Goal: Transaction & Acquisition: Purchase product/service

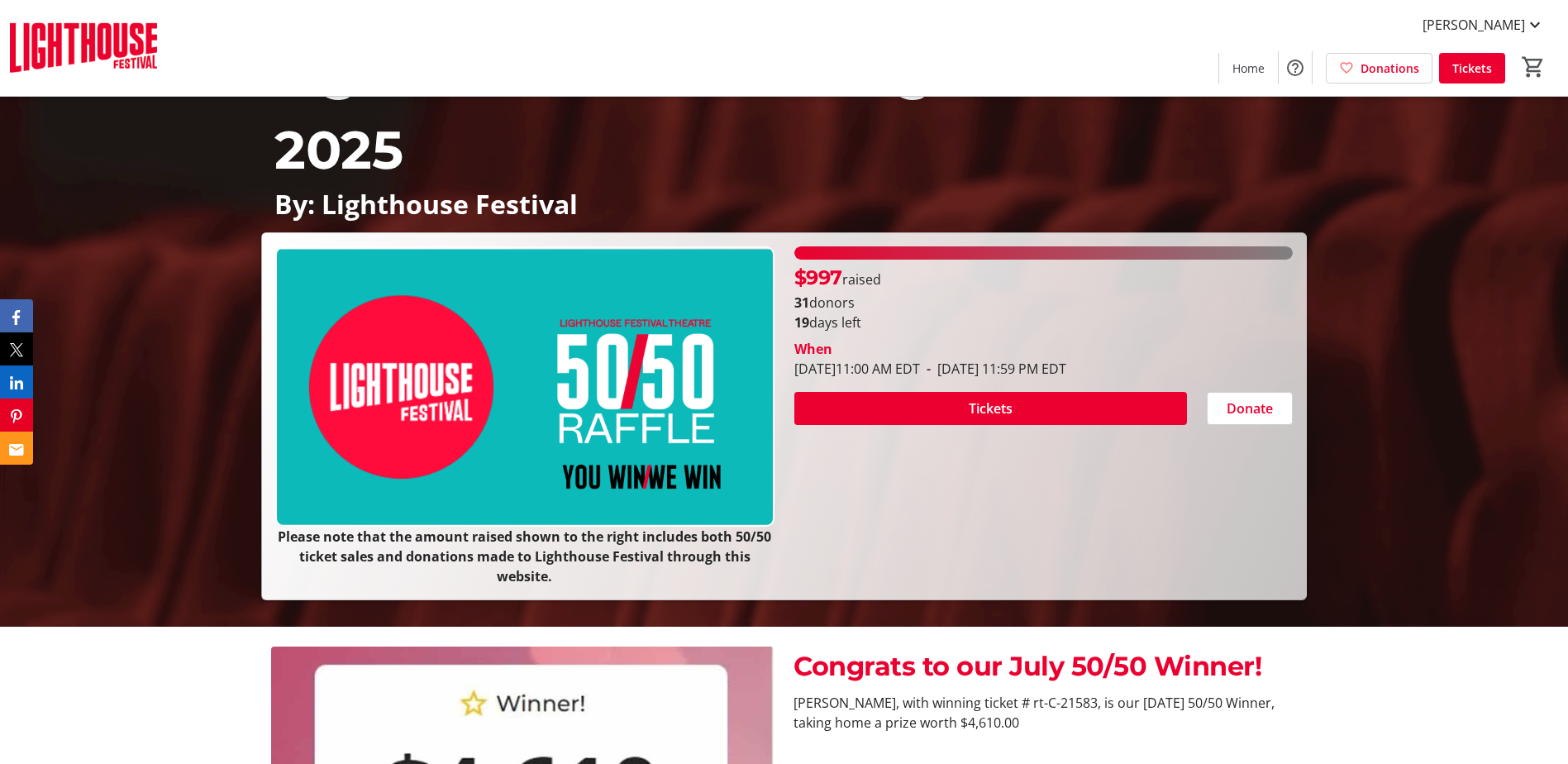
scroll to position [165, 0]
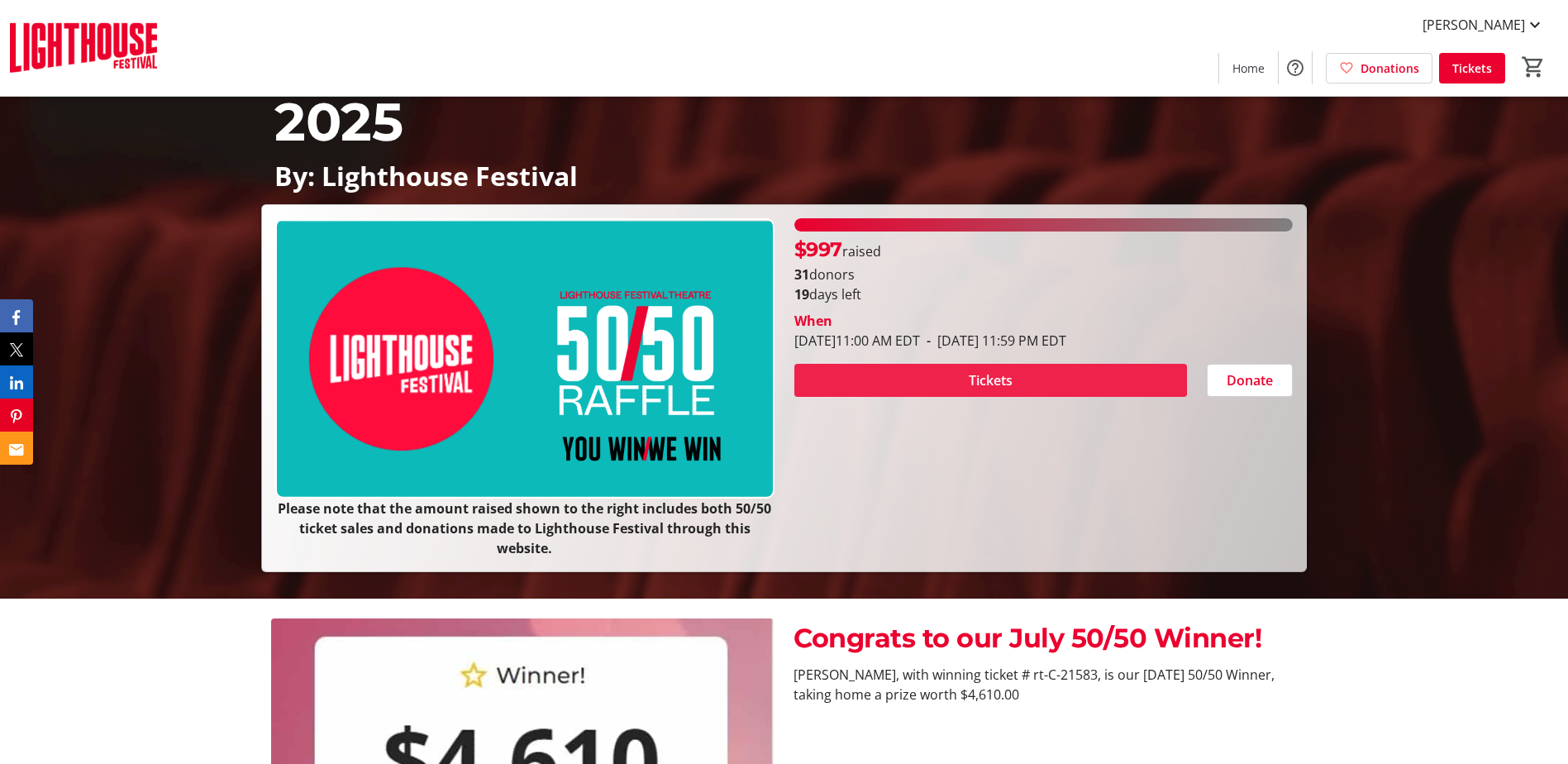
click at [971, 379] on span "Tickets" at bounding box center [991, 380] width 44 height 19
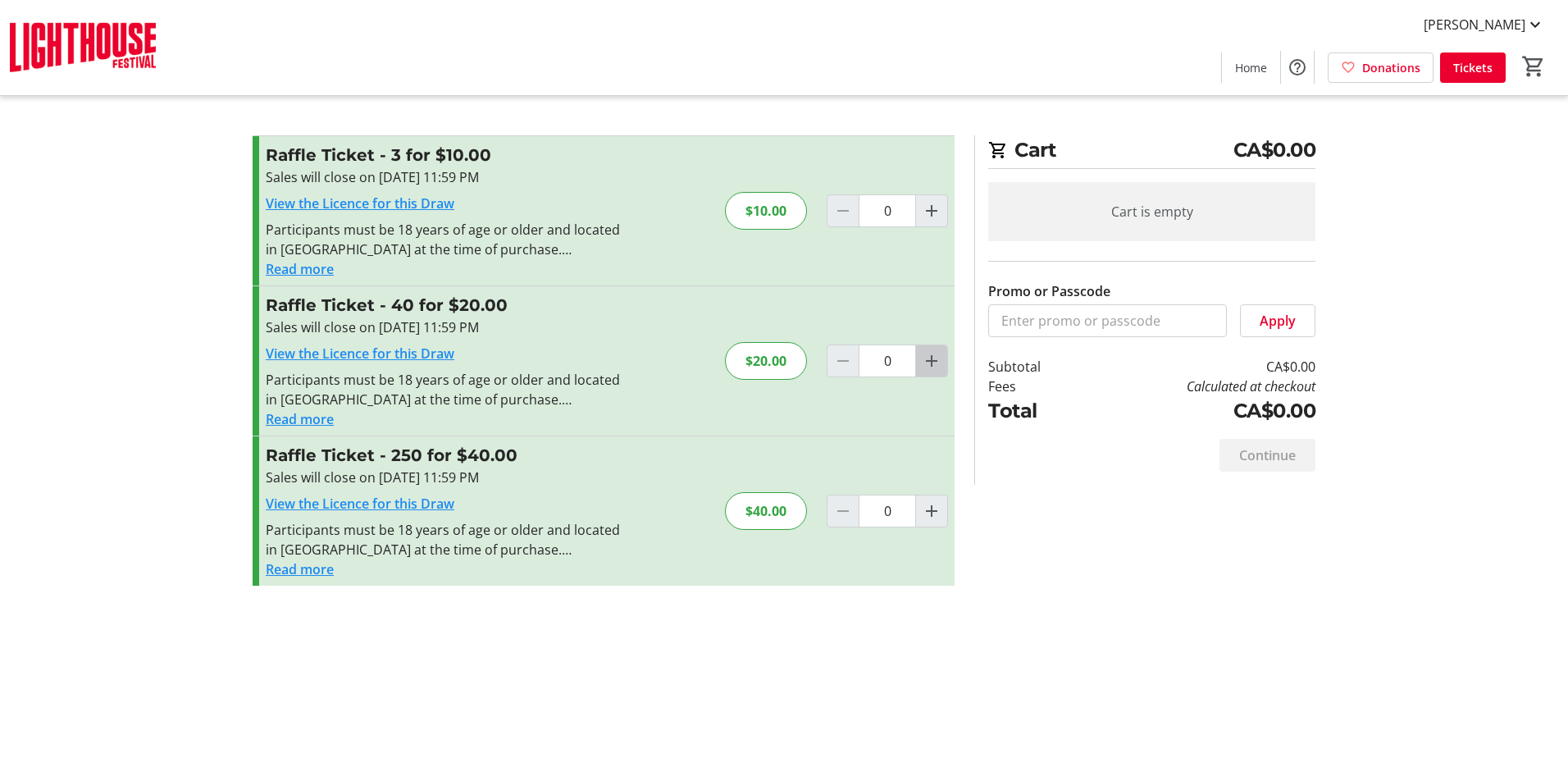
click at [929, 359] on mat-icon "Increment by one" at bounding box center [931, 360] width 19 height 19
type input "1"
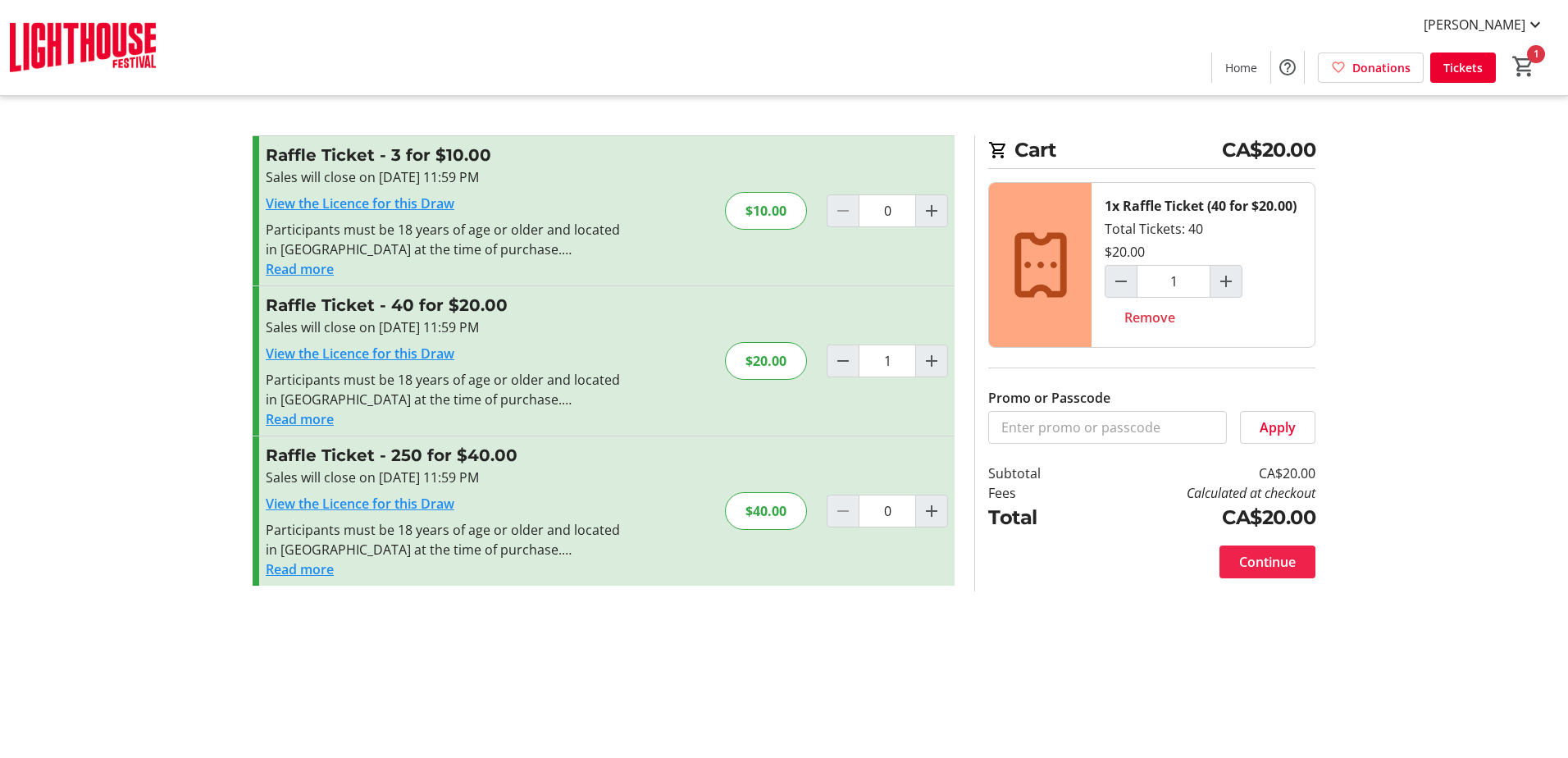
click at [1266, 562] on span "Continue" at bounding box center [1267, 561] width 56 height 19
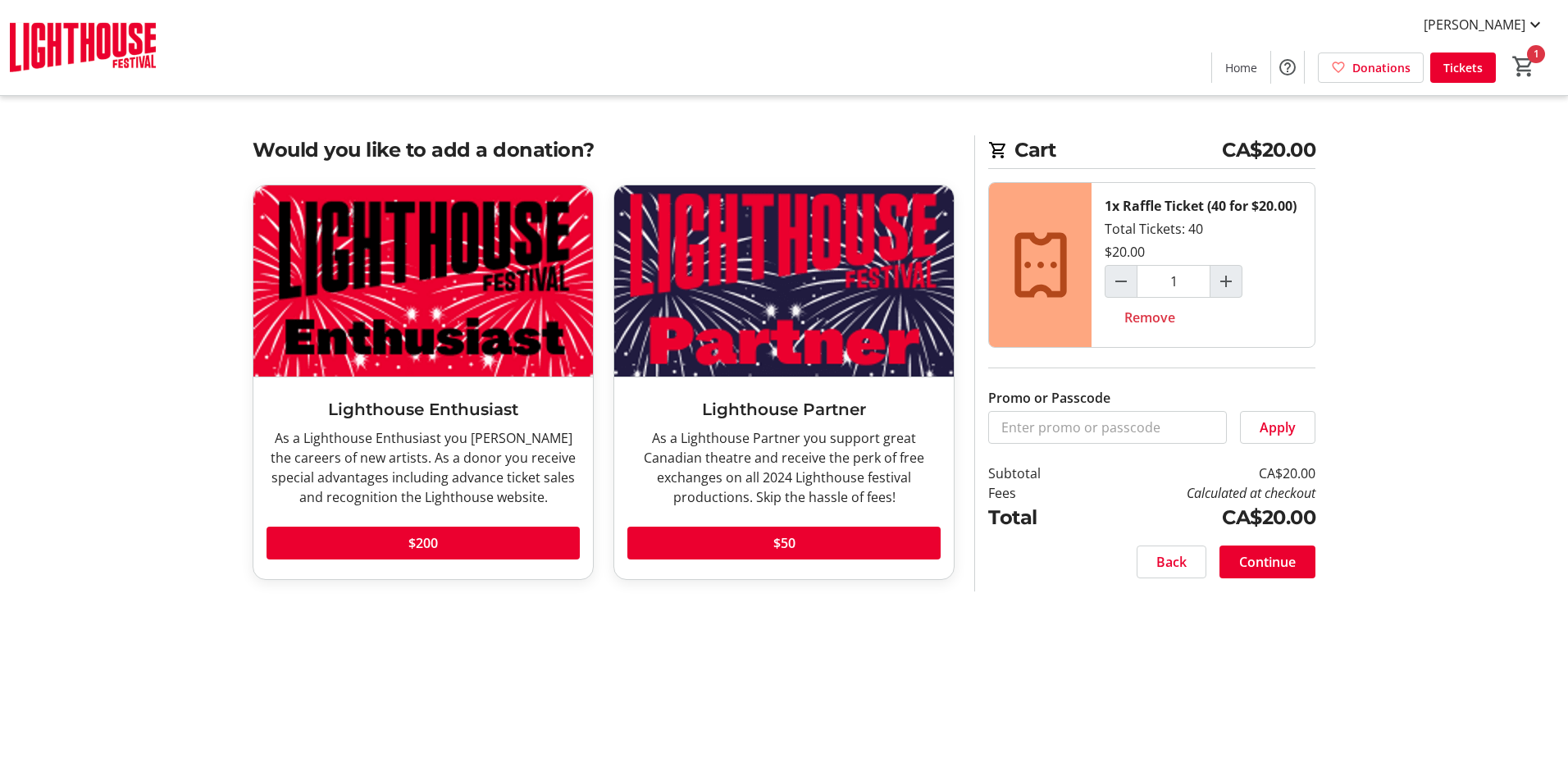
click at [1278, 557] on span "Continue" at bounding box center [1267, 561] width 56 height 19
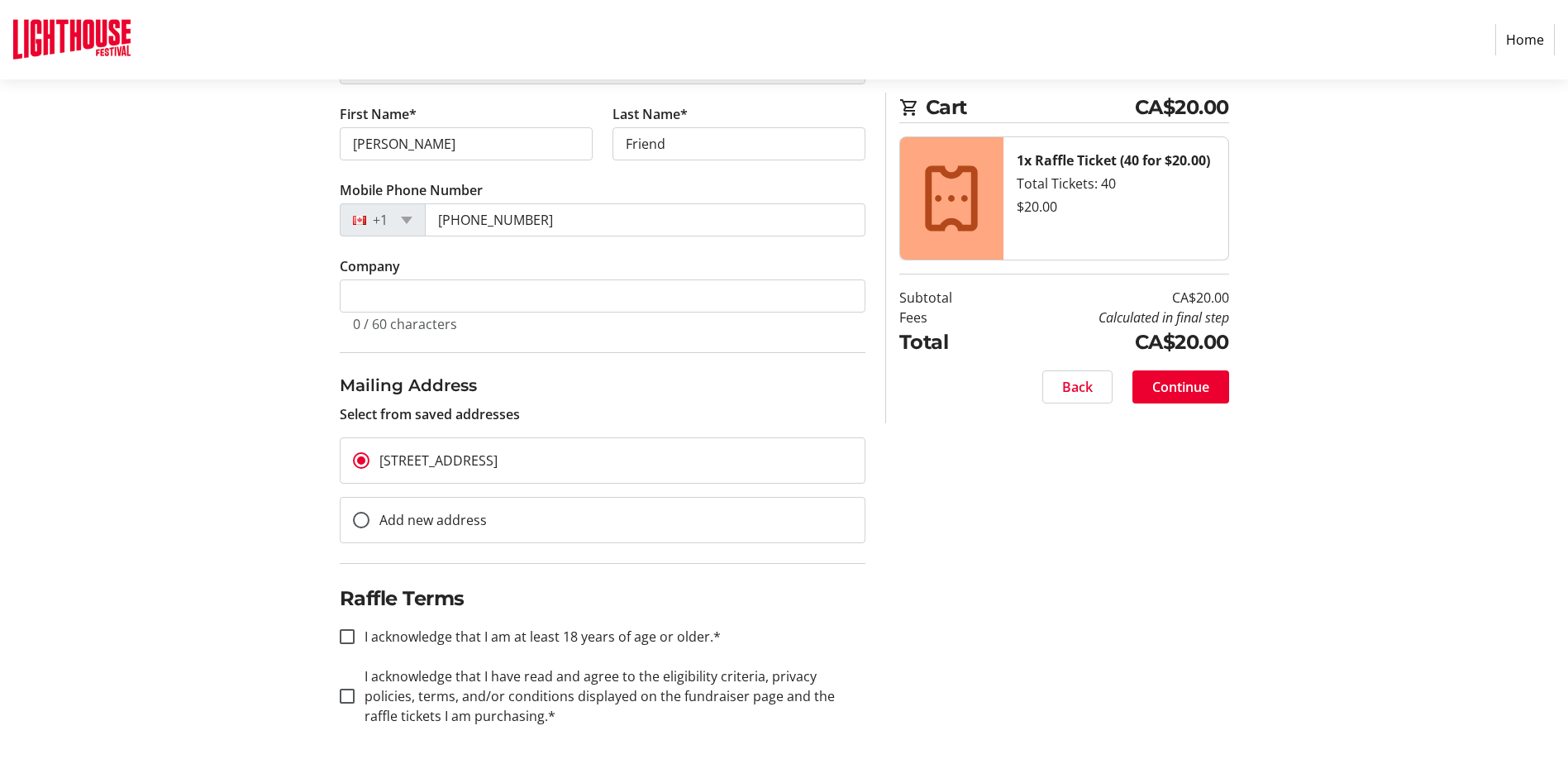
scroll to position [260, 0]
click at [344, 636] on input "I acknowledge that I am at least 18 years of age or older.*" at bounding box center [347, 635] width 15 height 15
checkbox input "true"
click at [348, 692] on input "I acknowledge that I have read and agree to the eligibility criteria, privacy p…" at bounding box center [347, 694] width 15 height 15
checkbox input "true"
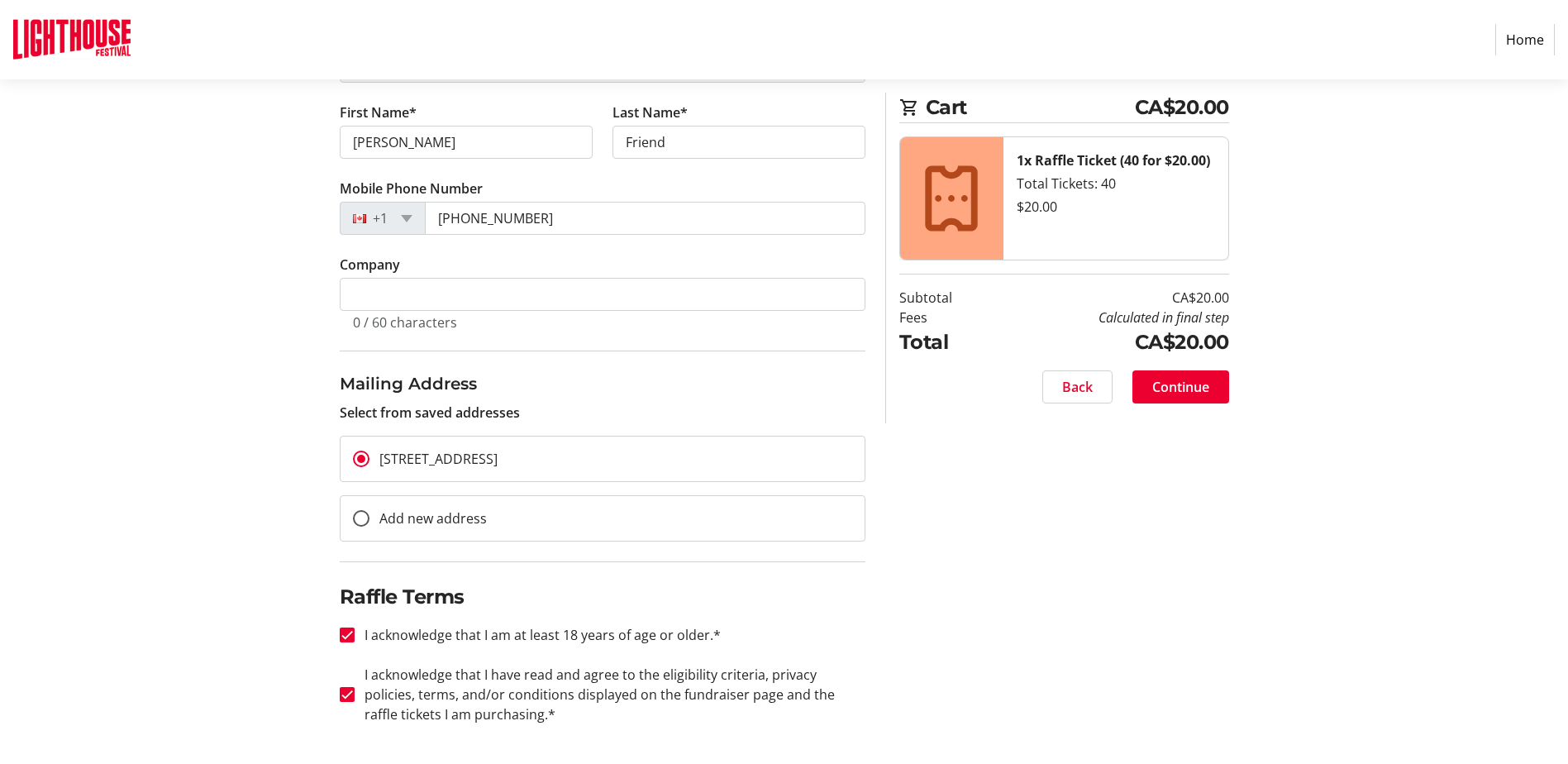
click at [995, 659] on div "Contact Information You are signed in. Sign out Email Address* [PERSON_NAME][EM…" at bounding box center [784, 360] width 1091 height 807
click at [1165, 381] on span "Continue" at bounding box center [1180, 386] width 57 height 19
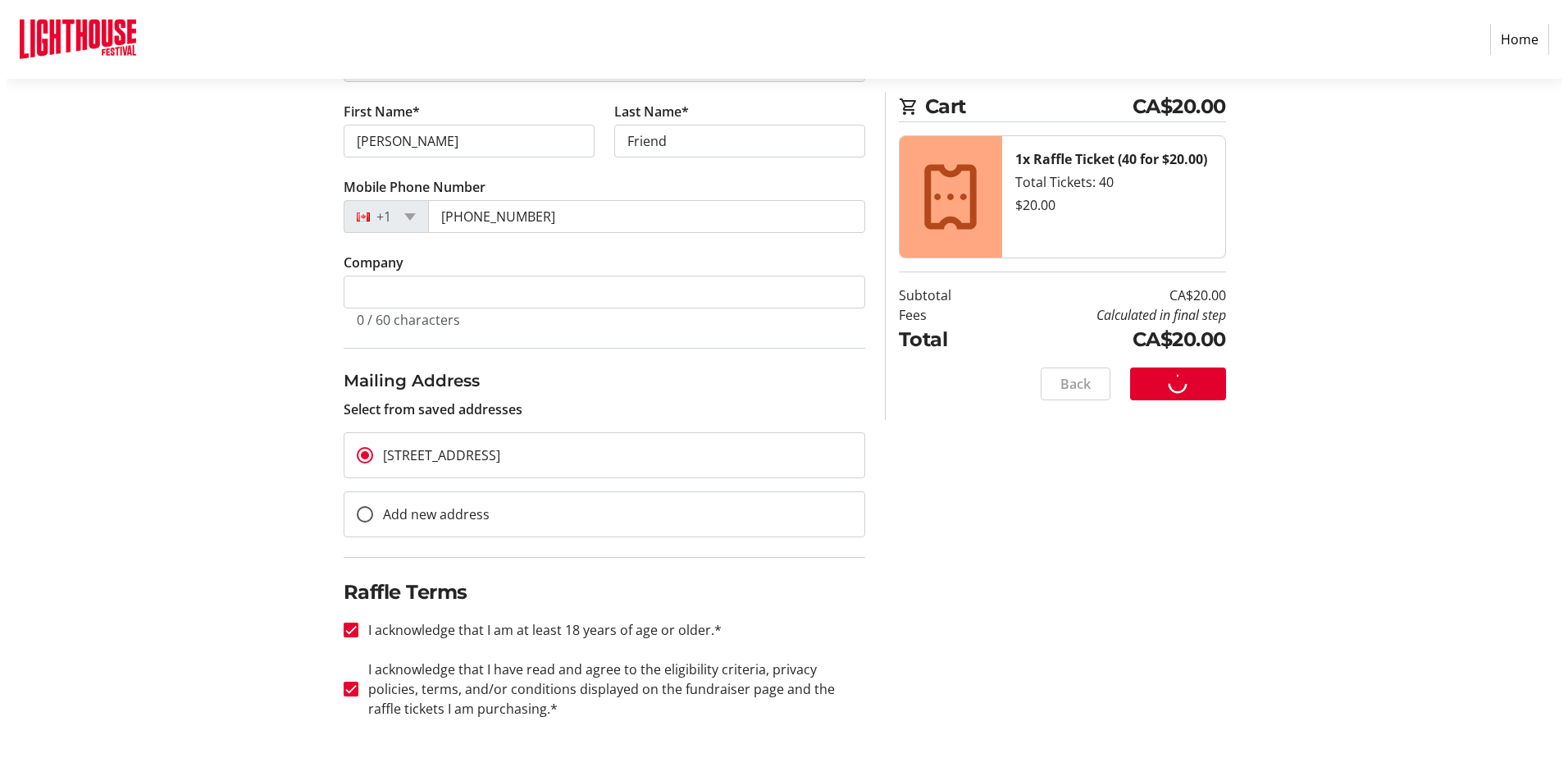
scroll to position [0, 0]
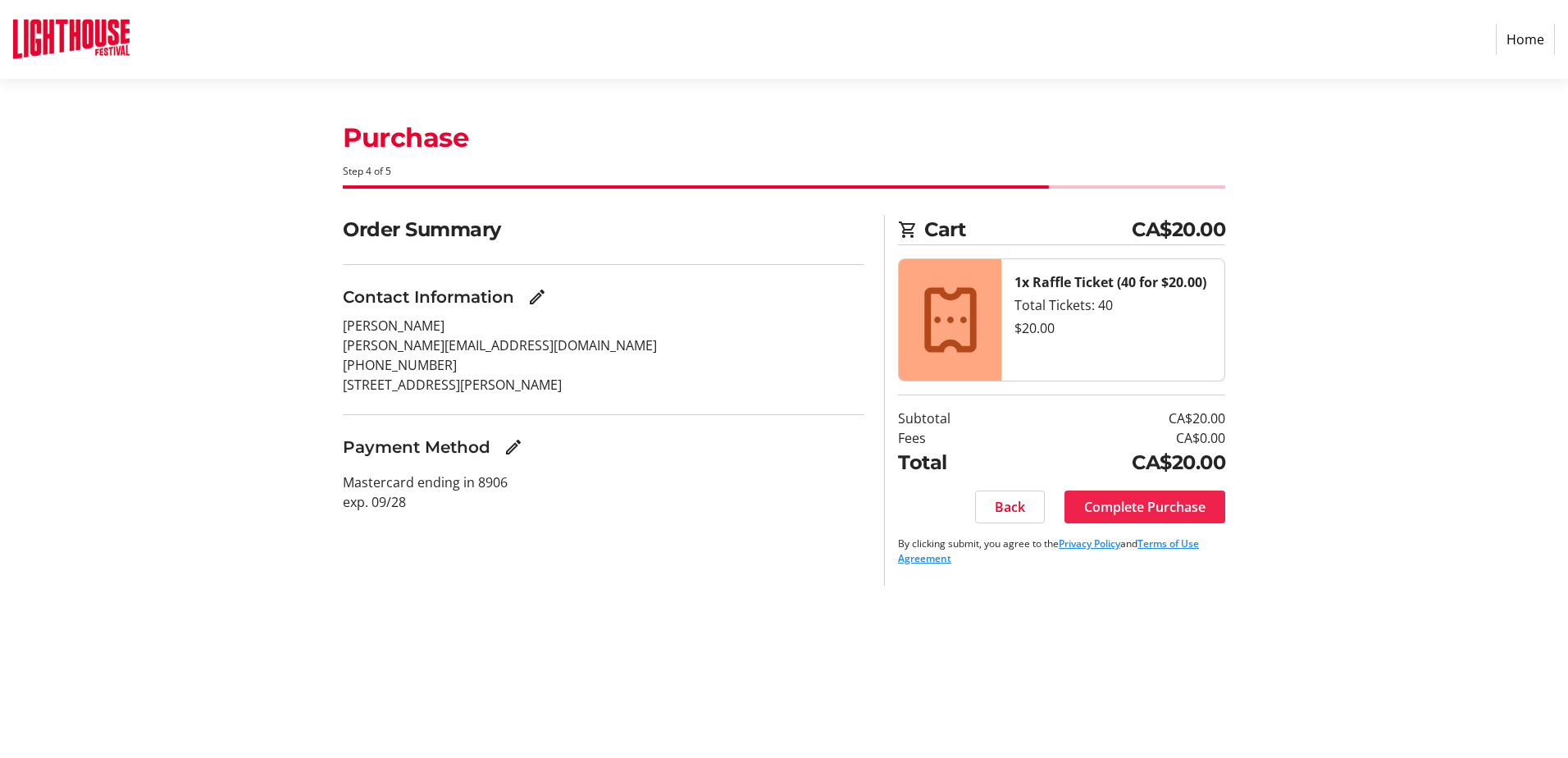
click at [1182, 507] on span "Complete Purchase" at bounding box center [1145, 507] width 122 height 19
